Goal: Transaction & Acquisition: Purchase product/service

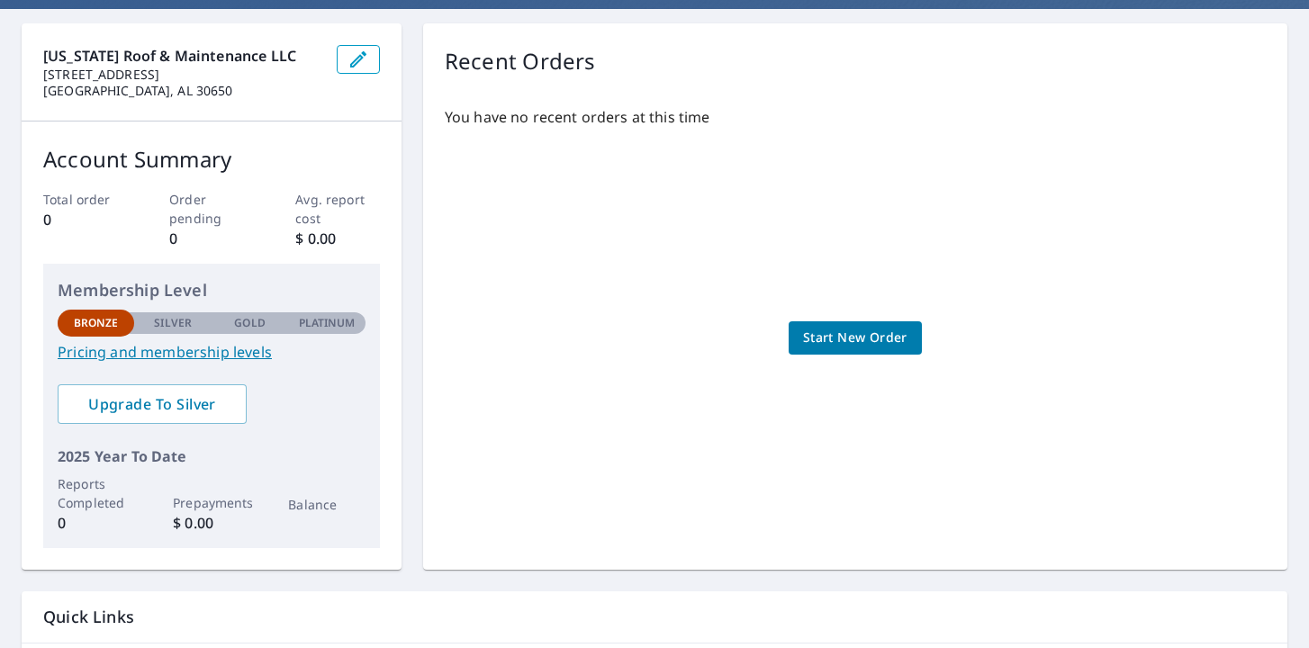
scroll to position [169, 0]
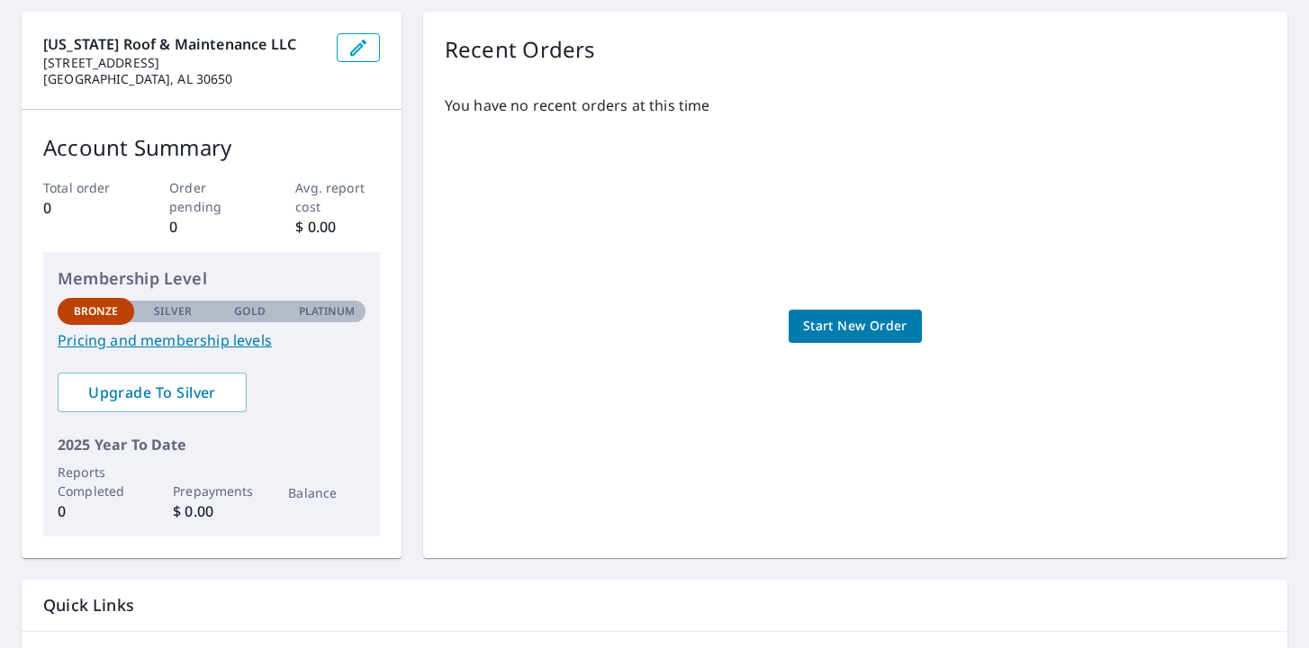
click at [175, 343] on link "Pricing and membership levels" at bounding box center [212, 340] width 308 height 22
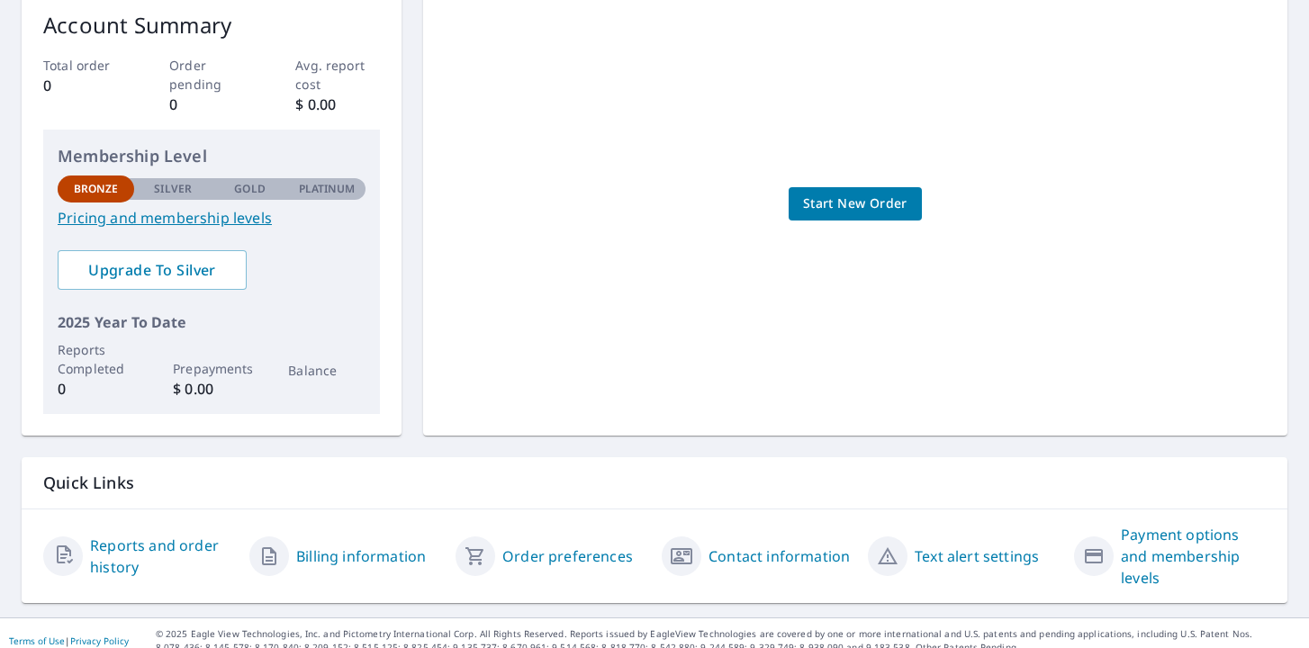
scroll to position [306, 0]
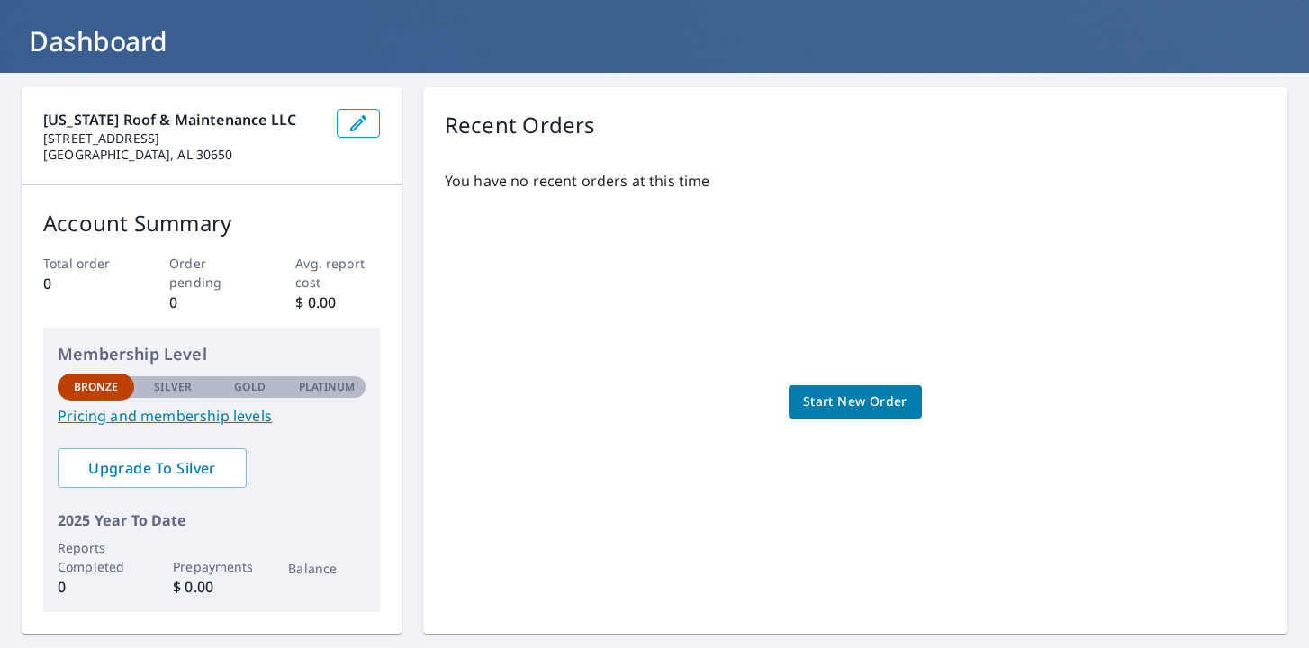
scroll to position [95, 0]
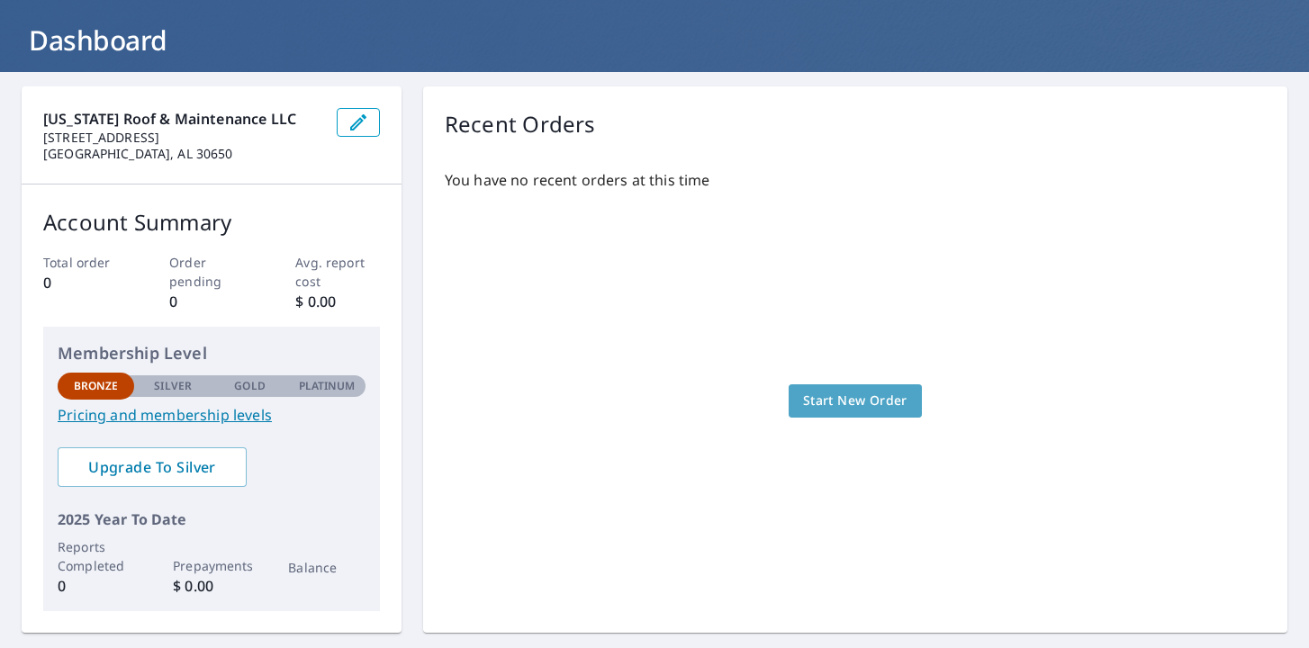
click at [831, 408] on span "Start New Order" at bounding box center [855, 401] width 104 height 23
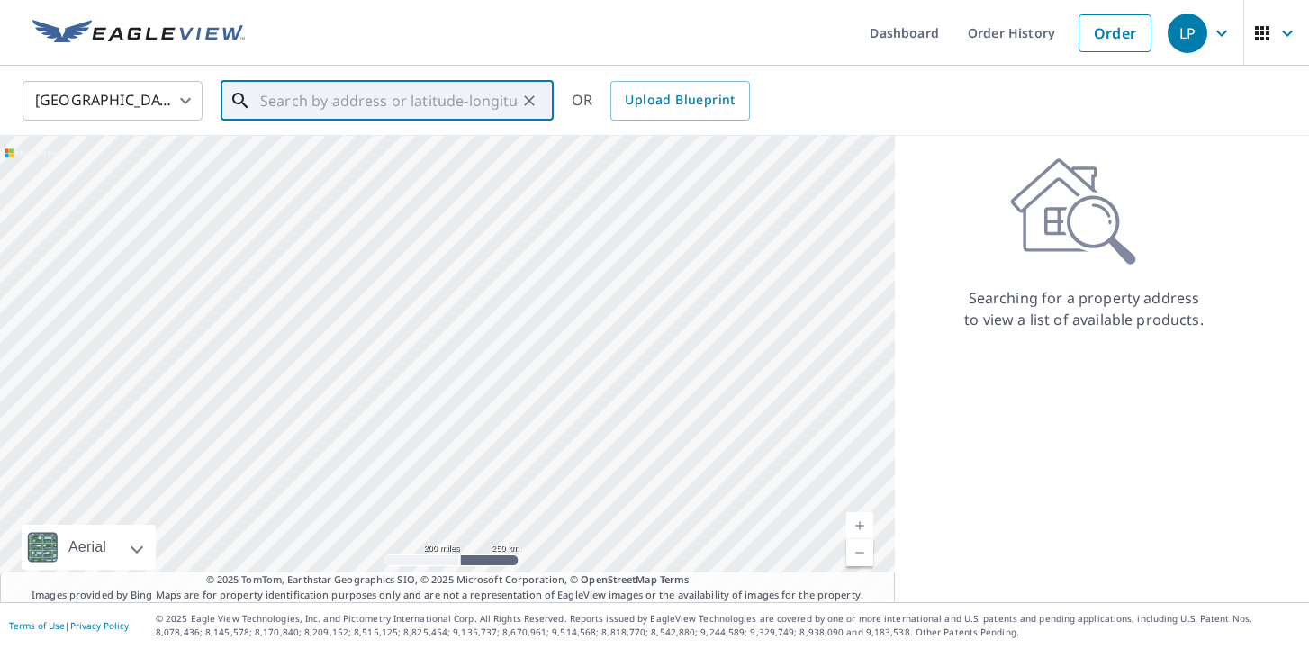
click at [311, 104] on input "text" at bounding box center [388, 101] width 257 height 50
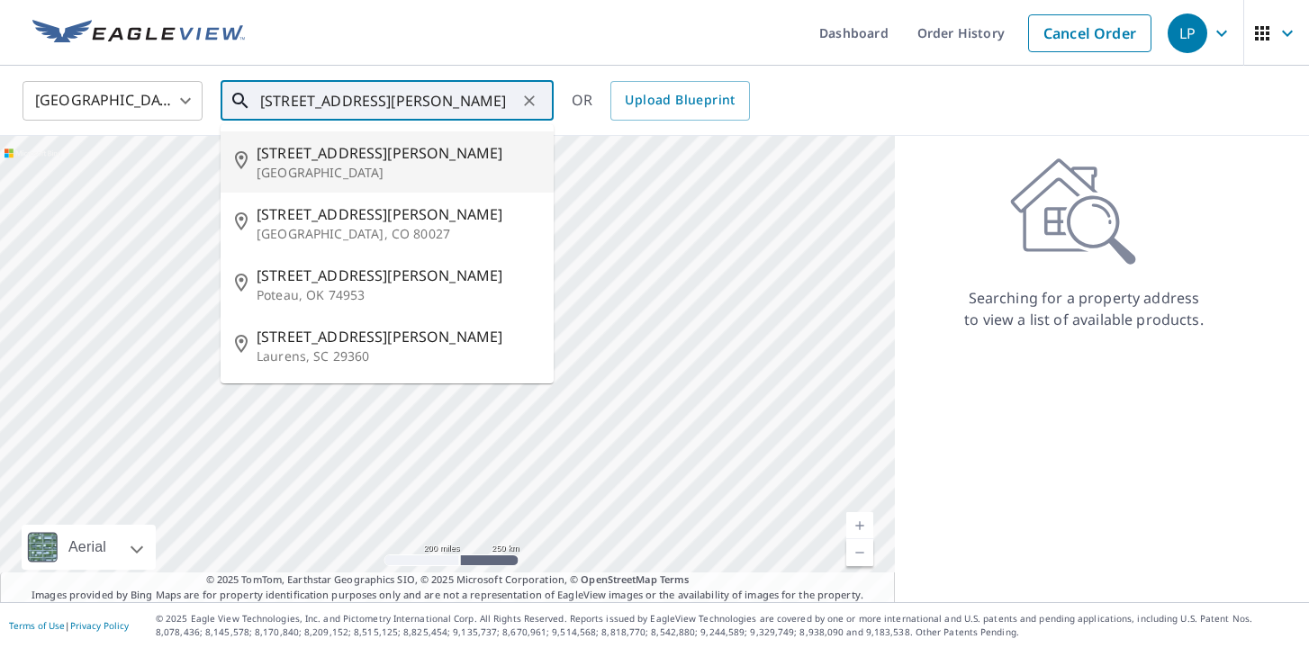
click at [291, 167] on p "Madison, GA 30650" at bounding box center [398, 173] width 283 height 18
type input "1004 Harper St Madison, GA 30650"
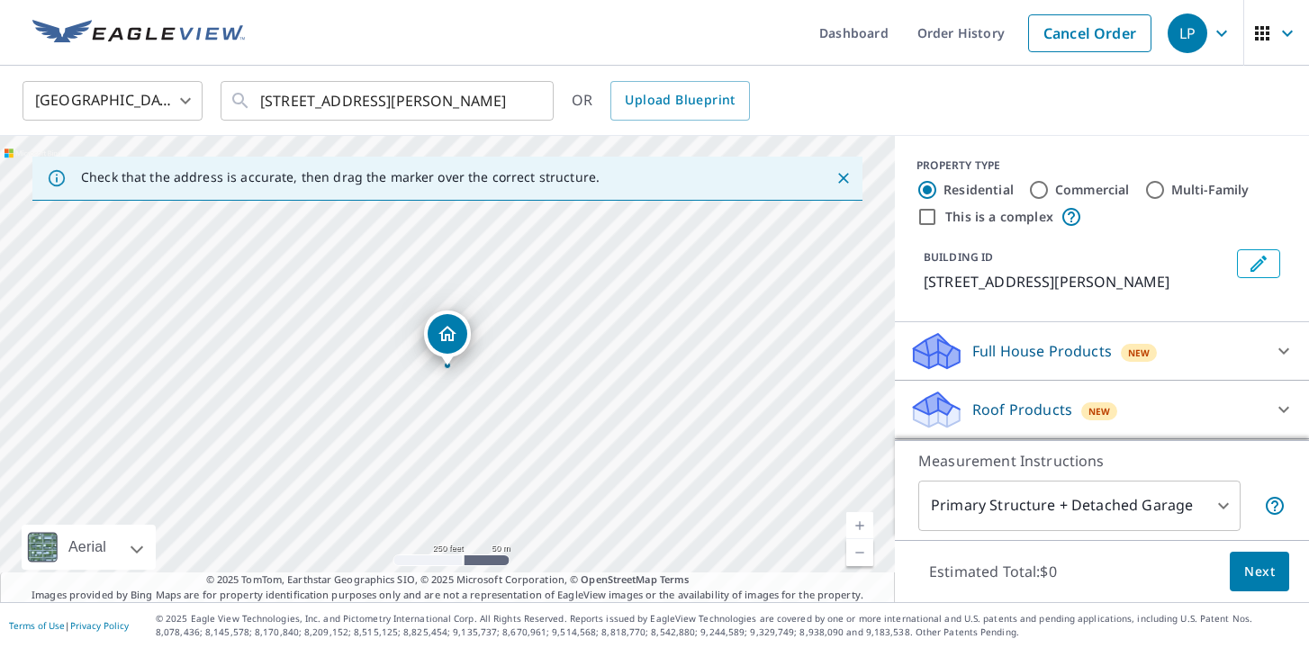
click at [1020, 403] on p "Roof Products" at bounding box center [1022, 410] width 100 height 22
click at [1287, 406] on icon at bounding box center [1284, 410] width 22 height 22
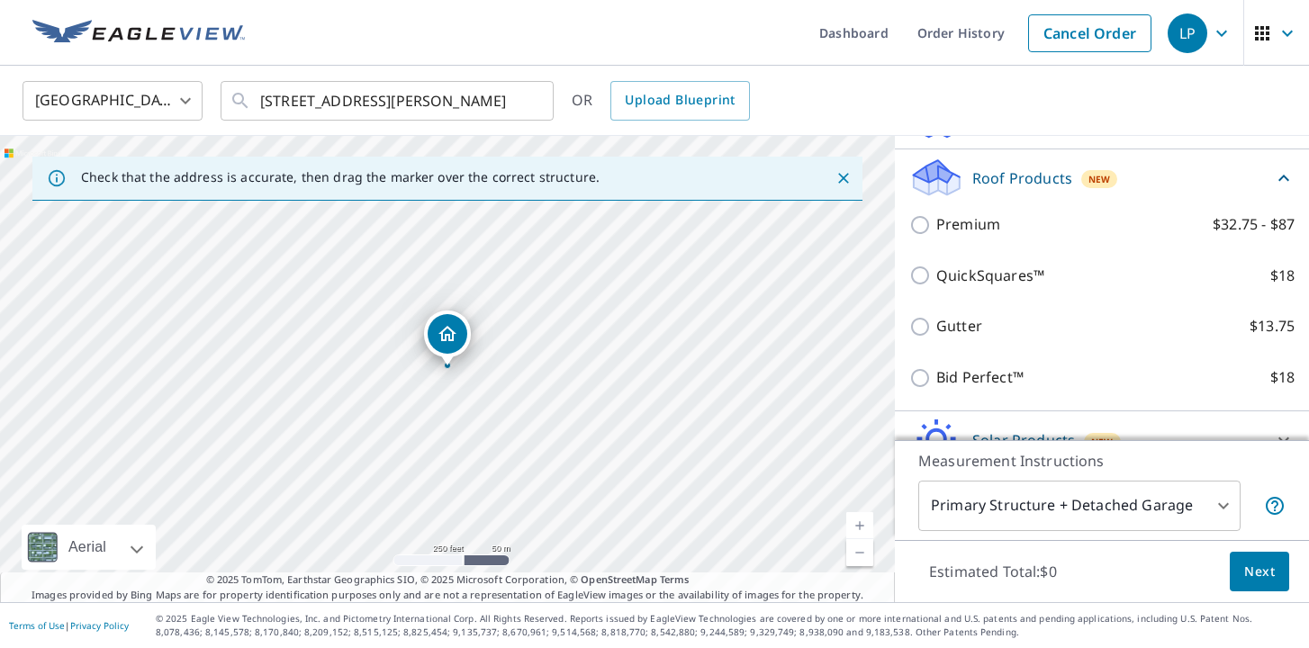
scroll to position [243, 0]
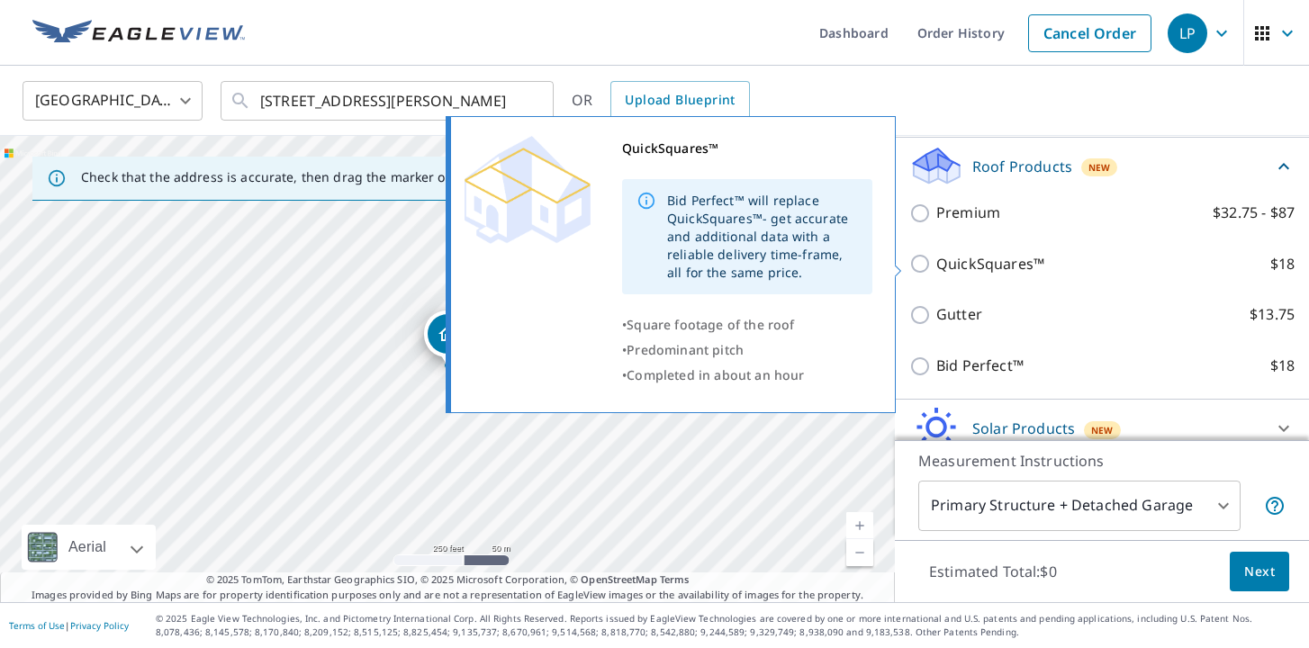
click at [923, 266] on input "QuickSquares™ $18" at bounding box center [922, 264] width 27 height 22
checkbox input "true"
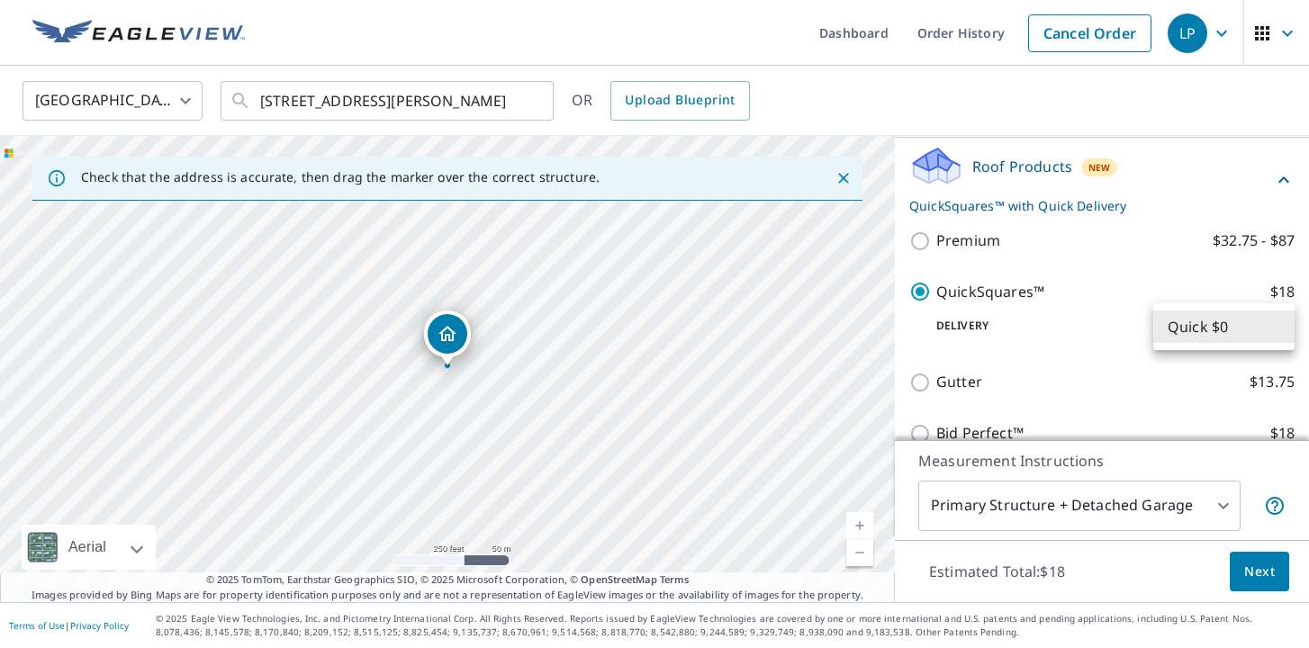
click at [1278, 323] on body "LP LP Dashboard Order History Cancel Order LP United States US ​ 1004 Harper St…" at bounding box center [654, 324] width 1309 height 648
click at [1264, 327] on li "Quick $0" at bounding box center [1223, 327] width 141 height 32
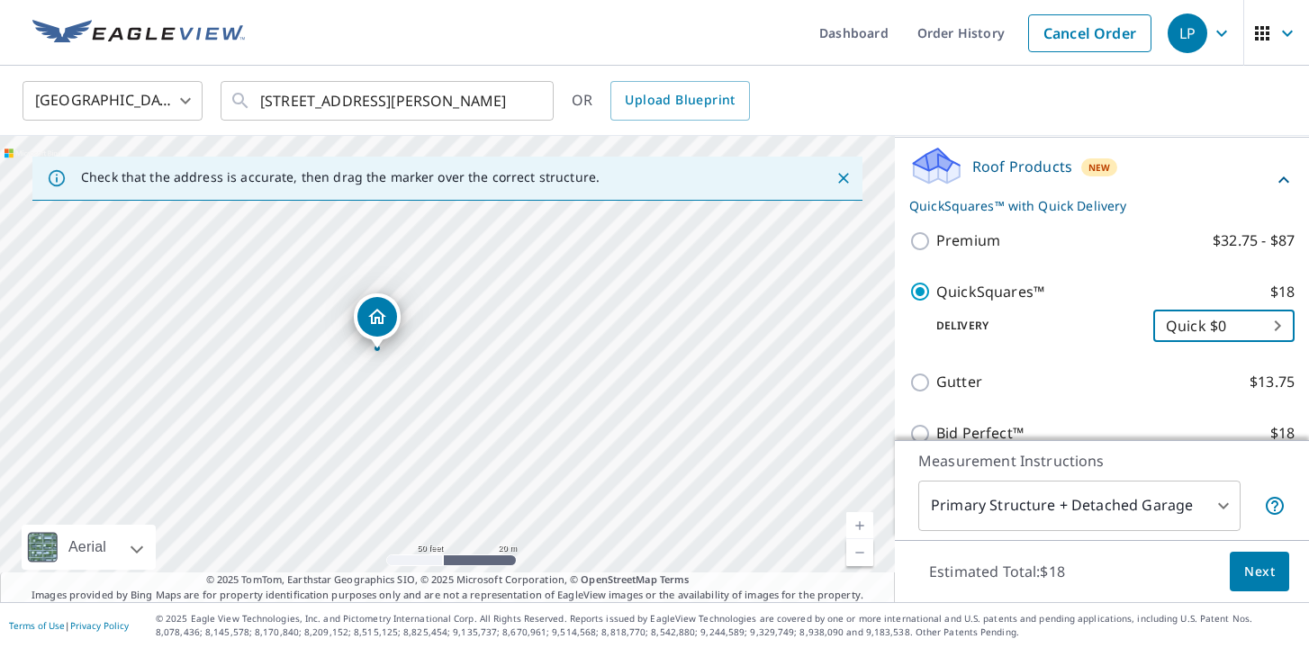
drag, startPoint x: 388, startPoint y: 349, endPoint x: 434, endPoint y: 491, distance: 149.4
click at [434, 491] on div "1004 Harper St Madison, GA 30650" at bounding box center [447, 369] width 895 height 466
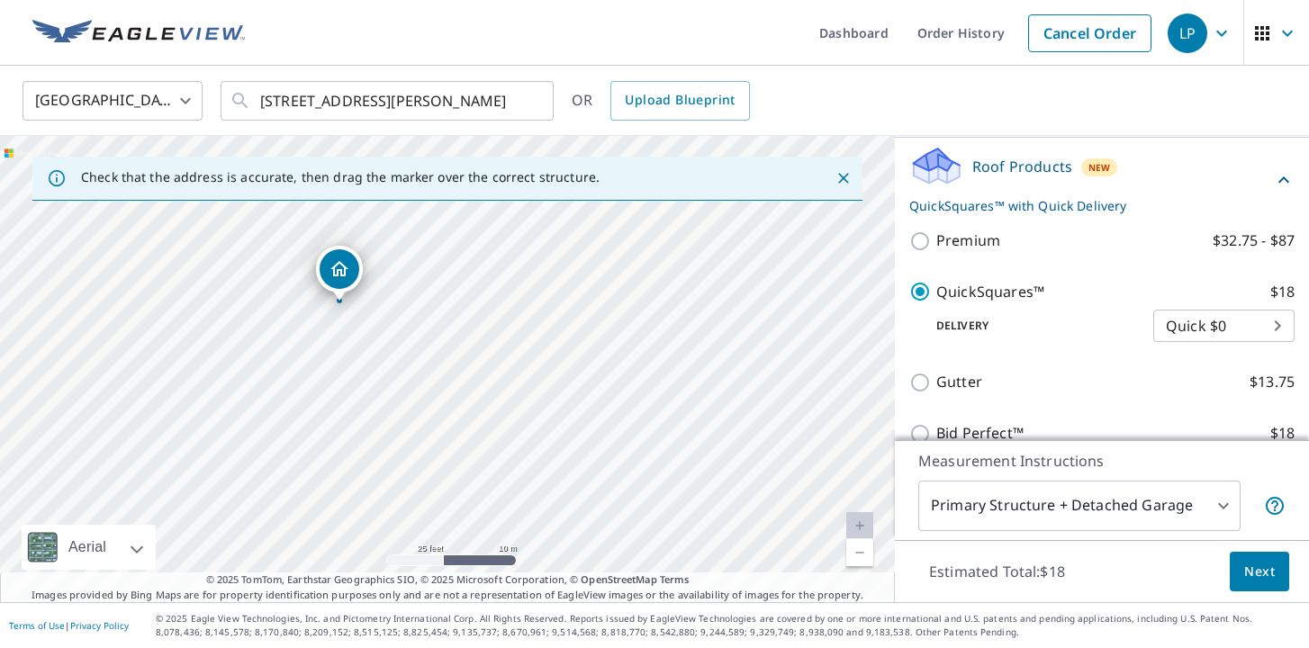
click at [336, 266] on icon "Dropped pin, building 1, Residential property, 1004 Harper St Madison, GA 30650" at bounding box center [340, 269] width 22 height 22
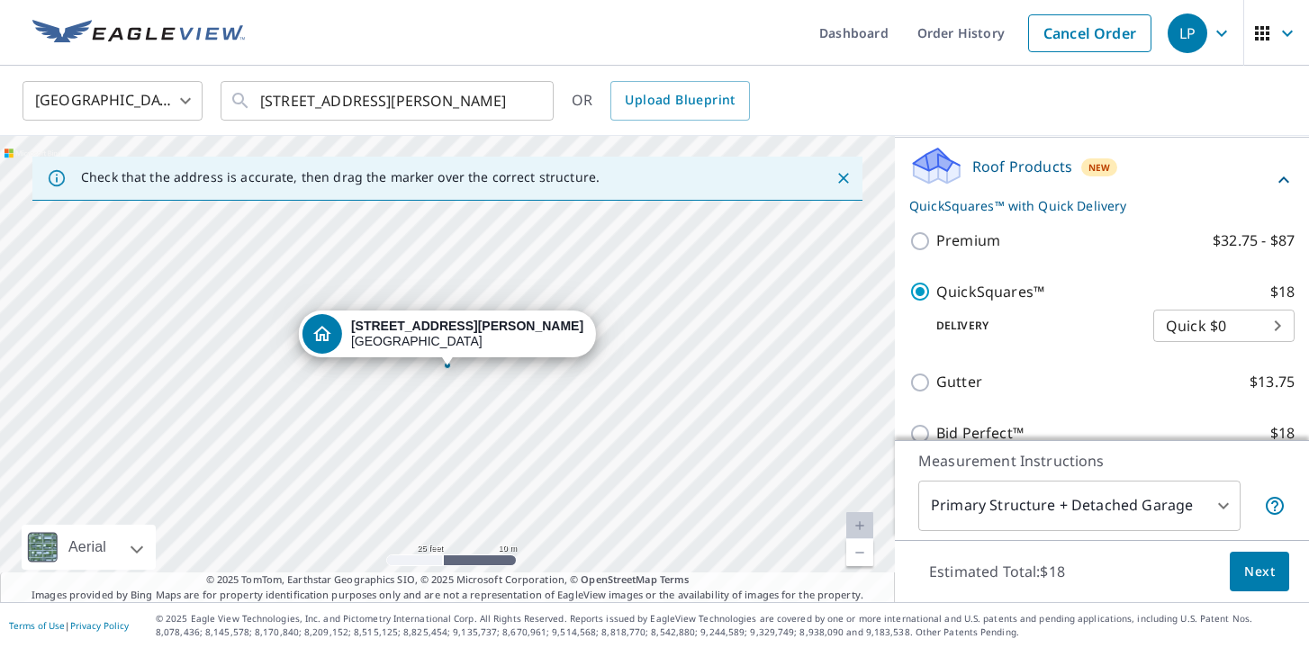
click at [331, 335] on icon "Dropped pin, building 1, Residential property, 1004 Harper St Madison, GA 30650" at bounding box center [322, 333] width 18 height 15
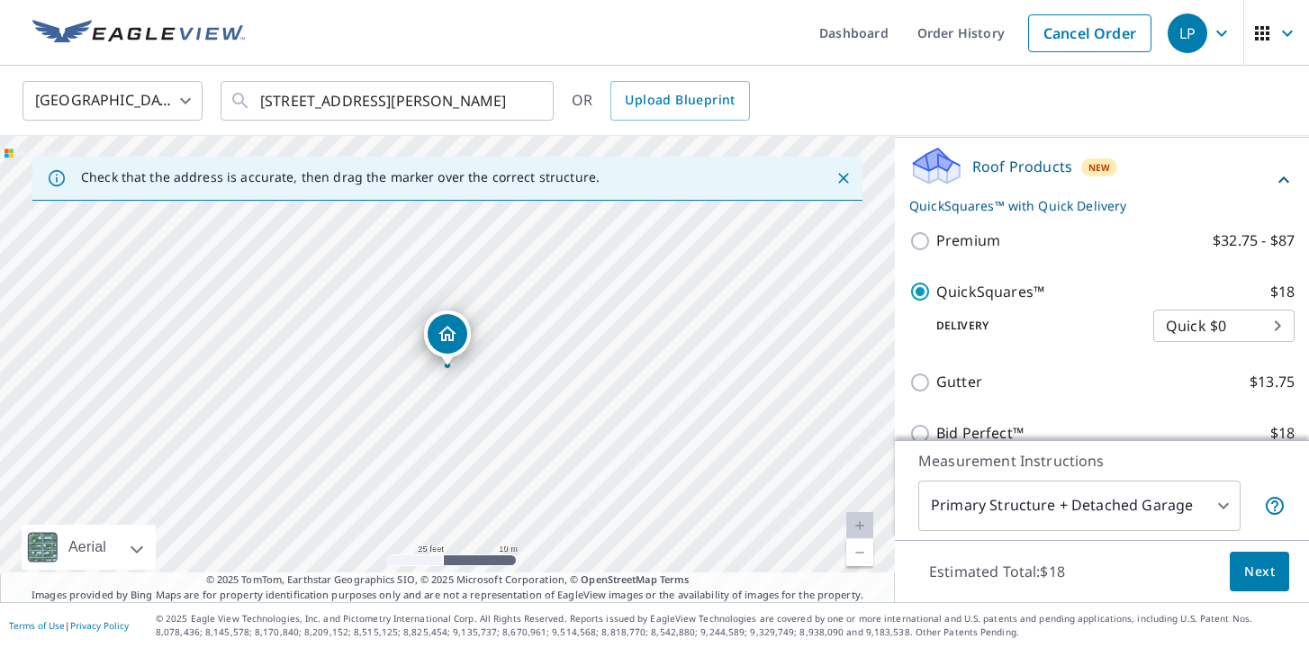
click at [459, 339] on div "Dropped pin, building 1, Residential property, 1004 Harper St Madison, GA 30650" at bounding box center [448, 334] width 40 height 40
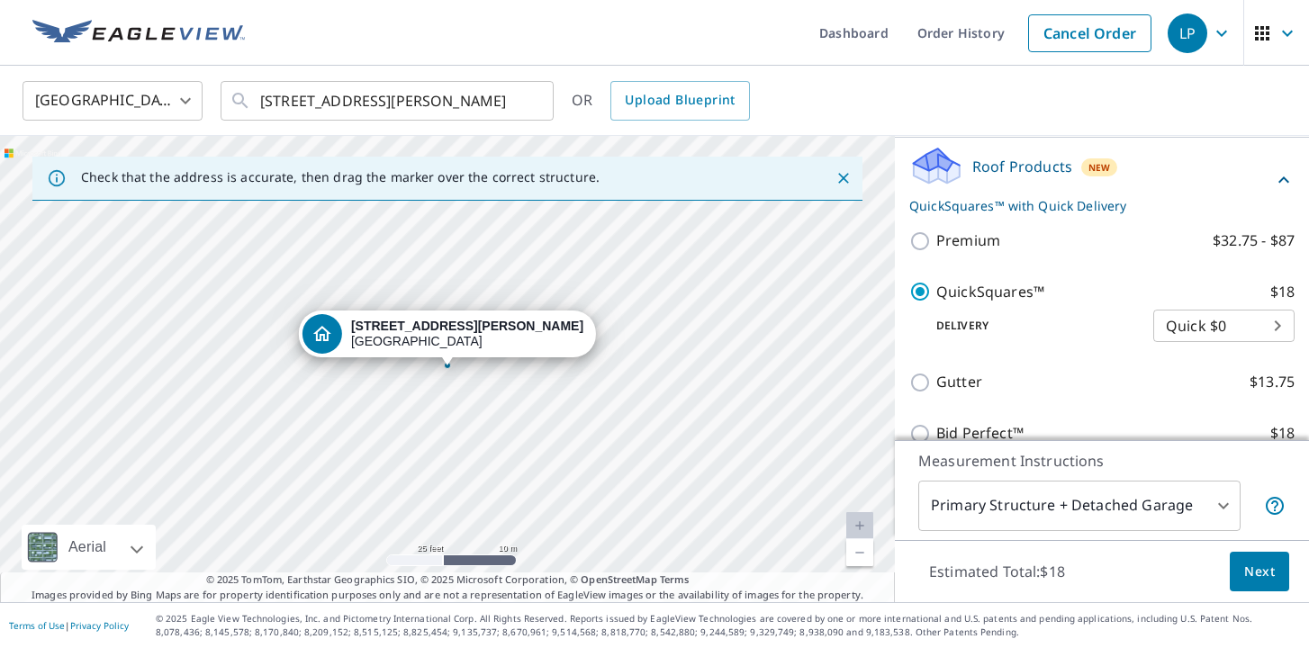
click at [623, 225] on div "1004 Harper St Madison, GA 30650" at bounding box center [447, 369] width 895 height 466
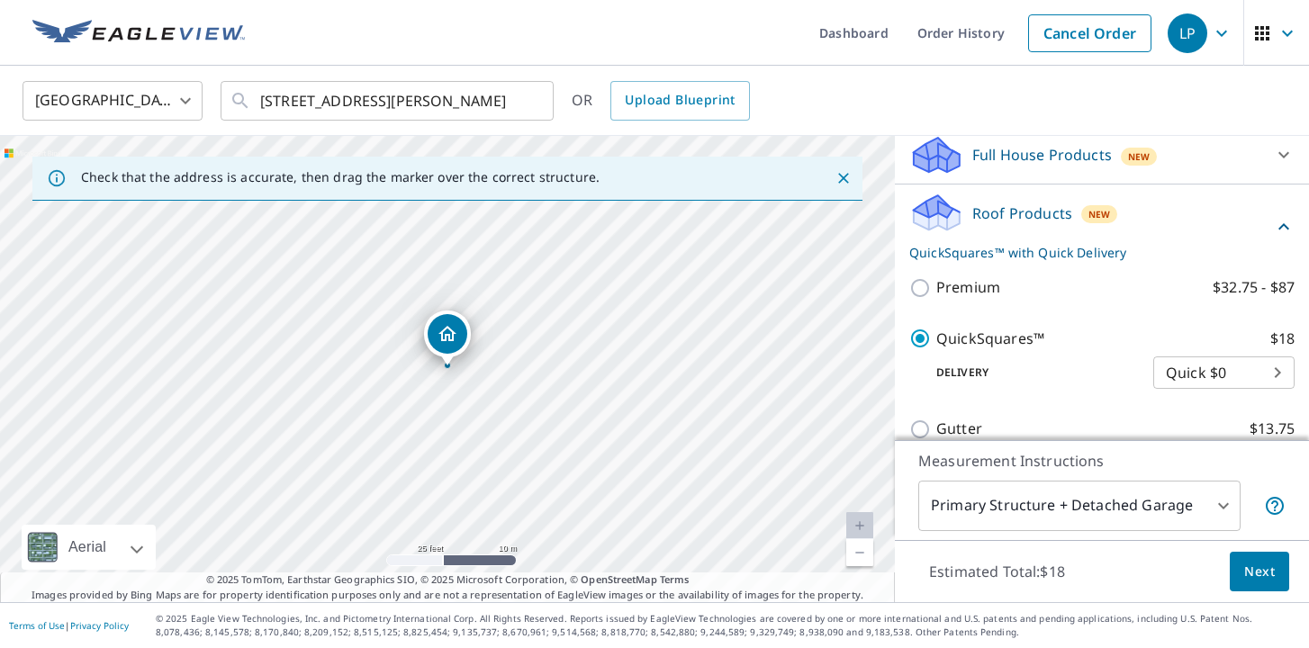
scroll to position [191, 0]
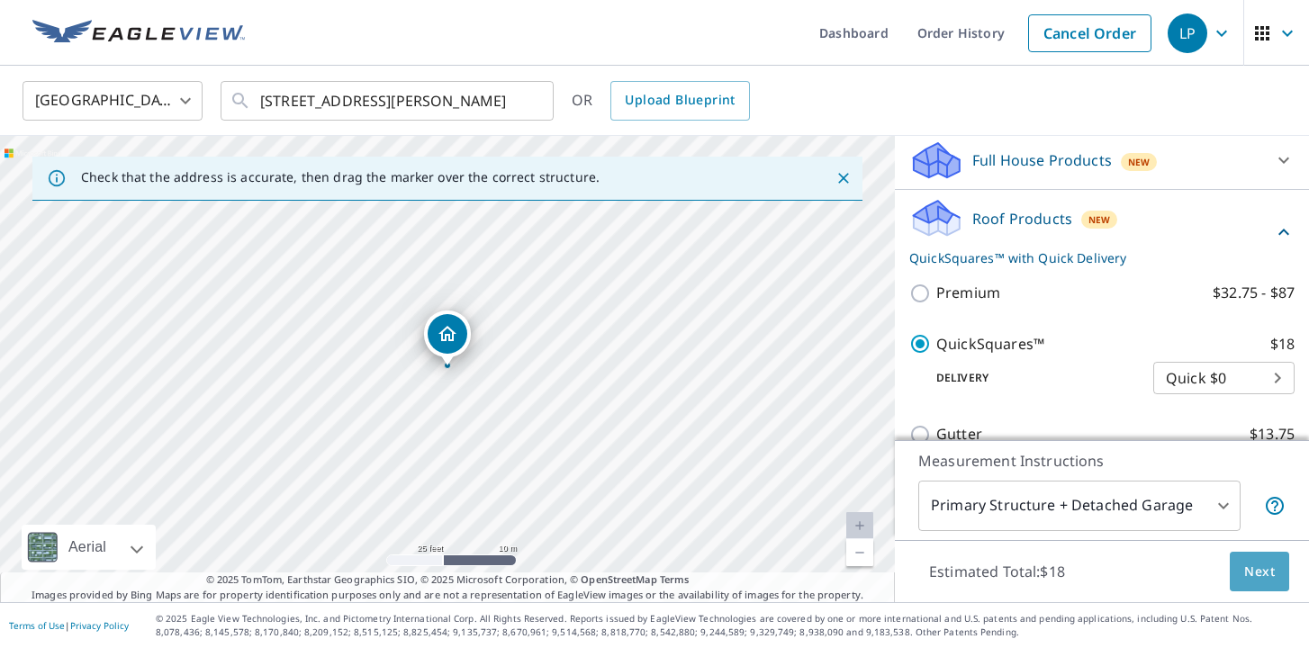
click at [1249, 567] on span "Next" at bounding box center [1259, 572] width 31 height 23
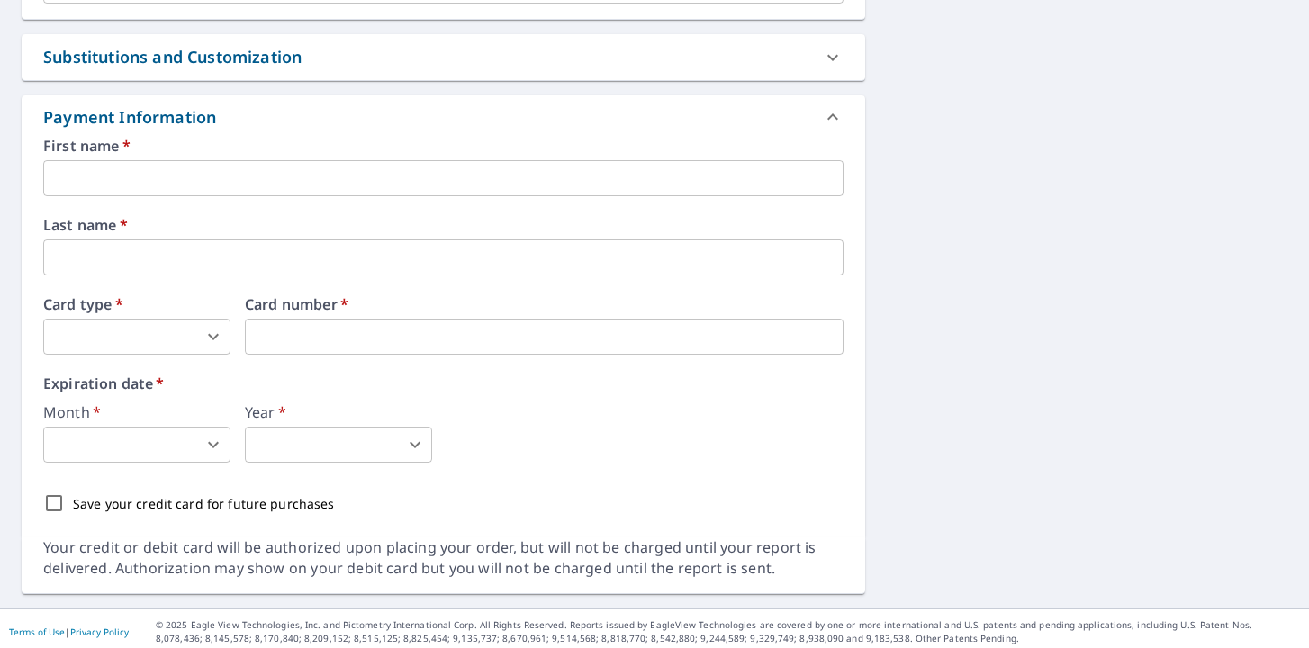
scroll to position [723, 0]
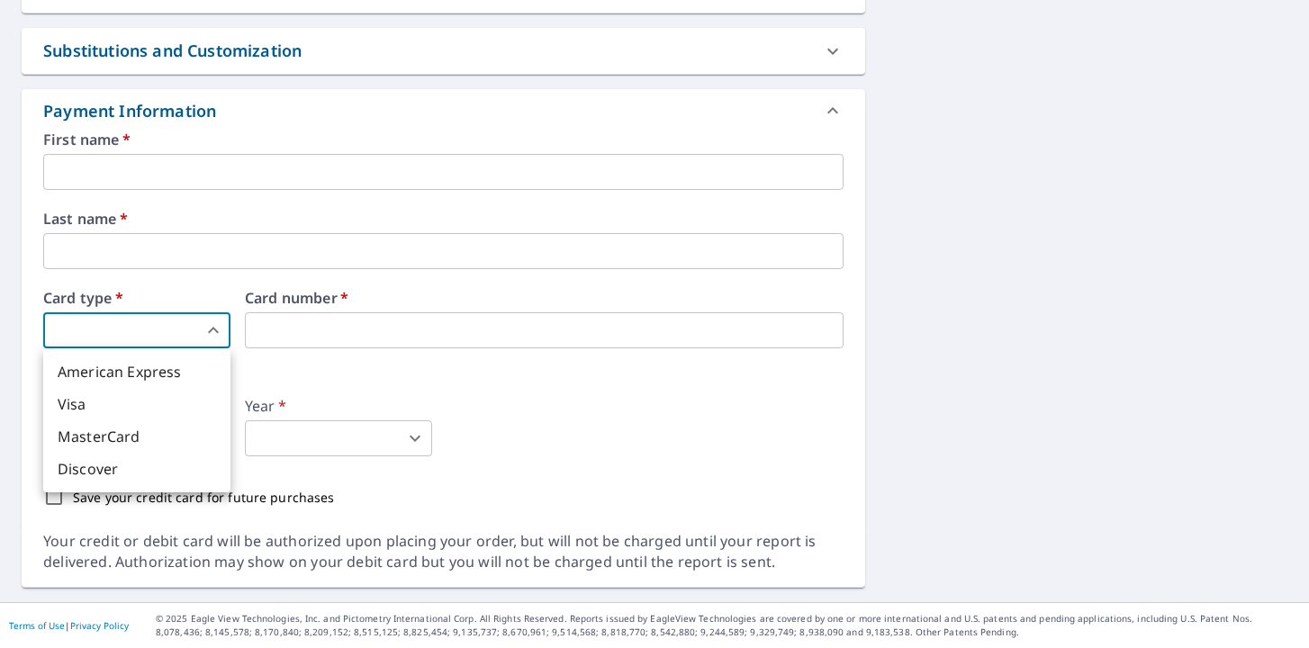
click at [221, 335] on body "LP LP Dashboard Order History Cancel Order LP Dashboard / Finalize Order Finali…" at bounding box center [654, 324] width 1309 height 648
click at [450, 401] on div at bounding box center [654, 324] width 1309 height 648
